Goal: Transaction & Acquisition: Subscribe to service/newsletter

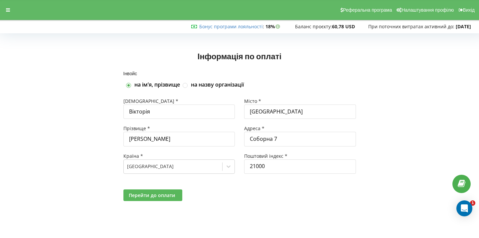
click at [158, 197] on span "Перейти до оплати" at bounding box center [152, 195] width 47 height 6
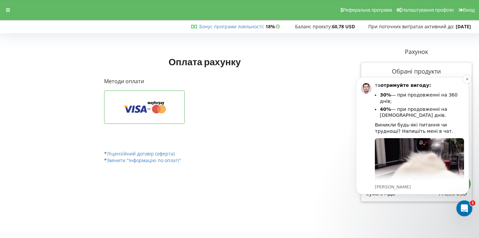
scroll to position [75, 0]
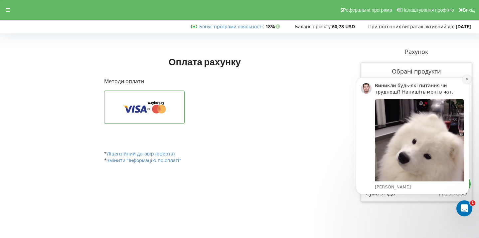
click at [468, 78] on icon "Dismiss notification" at bounding box center [468, 79] width 4 height 4
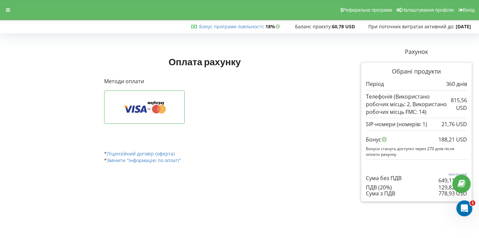
click at [286, 137] on div "Оплатити через WayForPay API" at bounding box center [205, 116] width 202 height 50
click at [150, 98] on button at bounding box center [144, 107] width 81 height 33
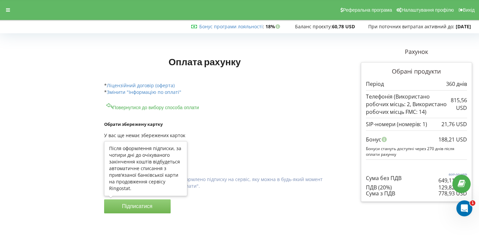
click at [150, 202] on button "Підписатися" at bounding box center [137, 206] width 67 height 14
